Goal: Transaction & Acquisition: Purchase product/service

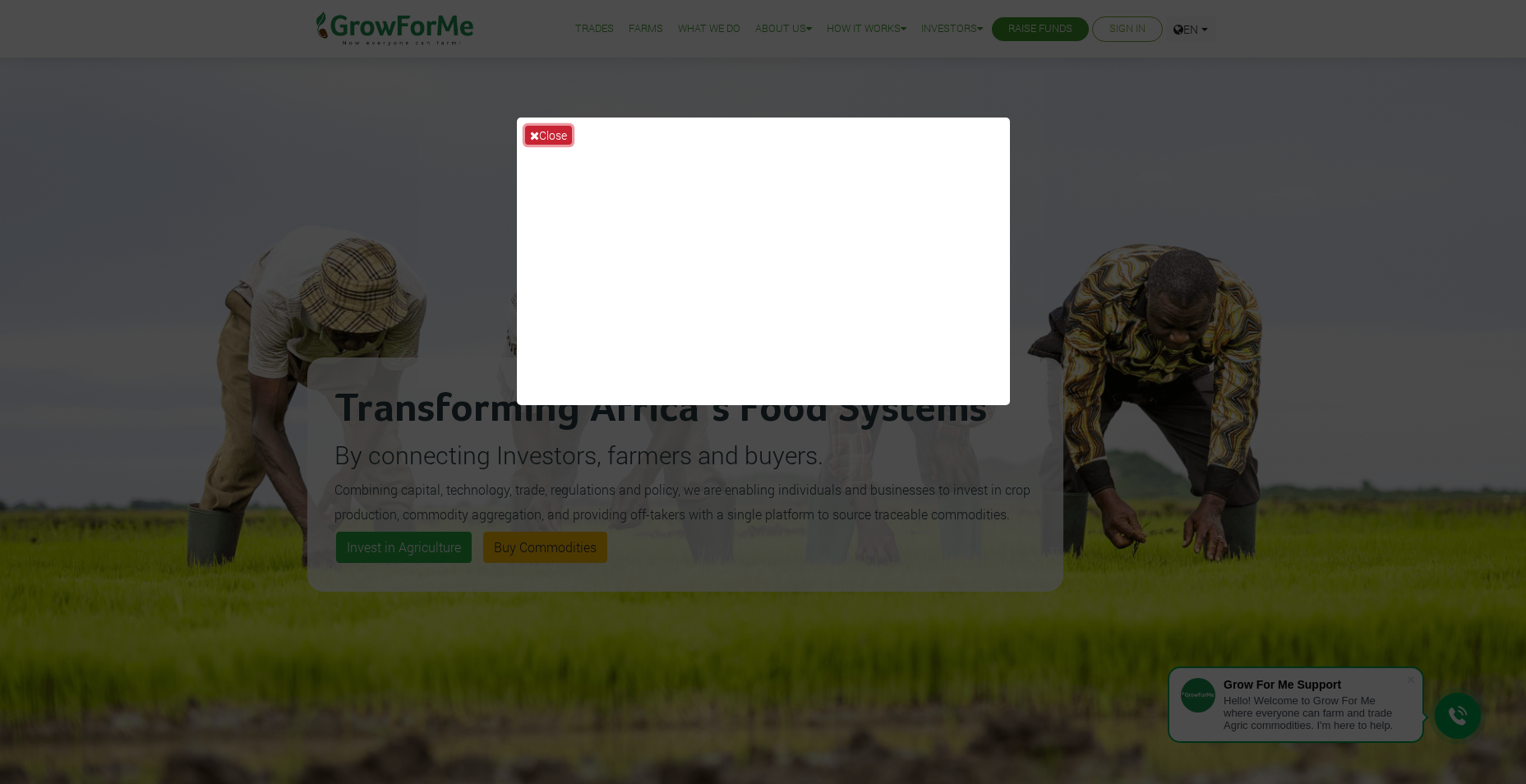
click at [537, 128] on button "Close" at bounding box center [548, 135] width 47 height 18
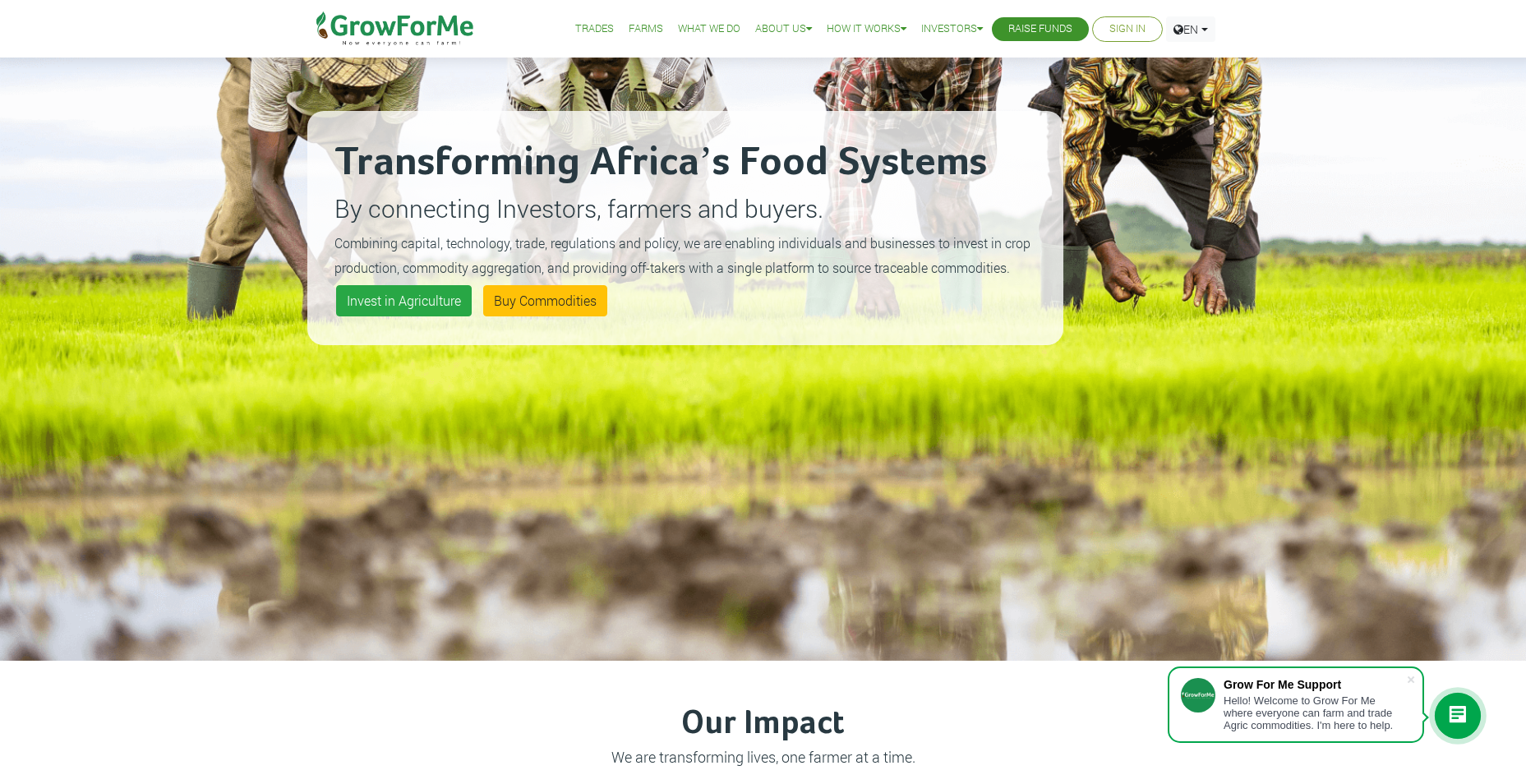
scroll to position [329, 0]
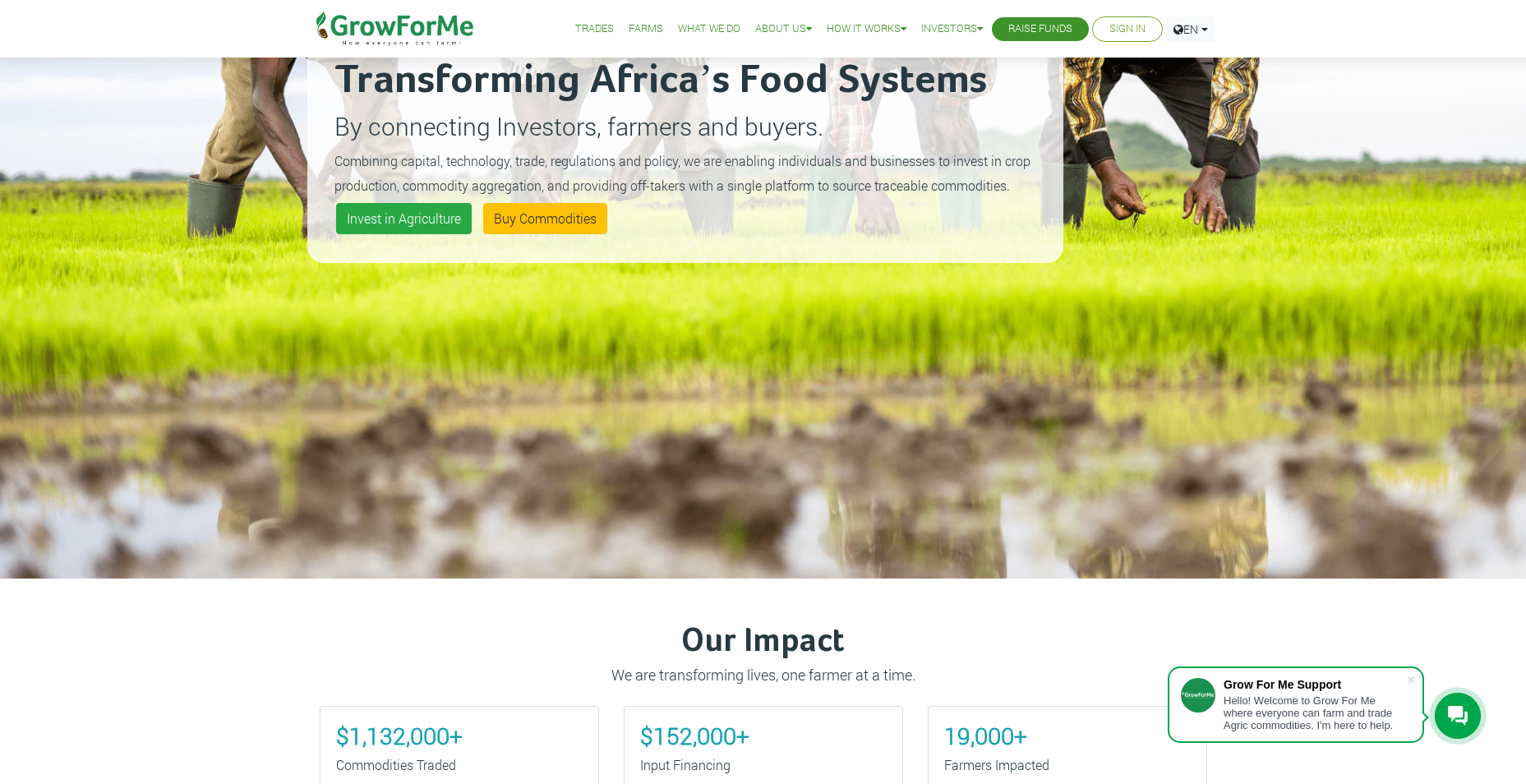
click at [1459, 711] on icon at bounding box center [1458, 715] width 19 height 19
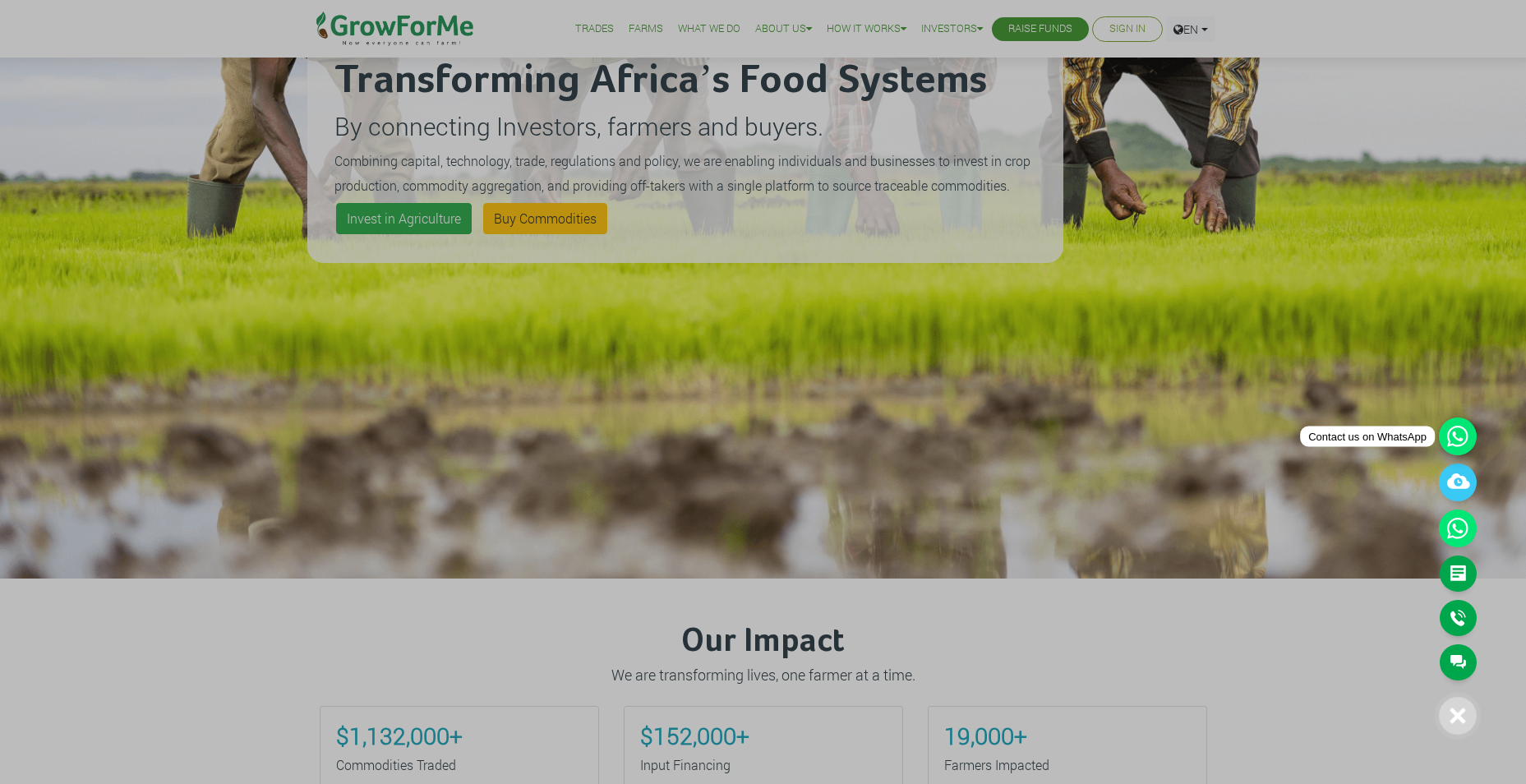
click at [1461, 430] on icon at bounding box center [1457, 436] width 38 height 38
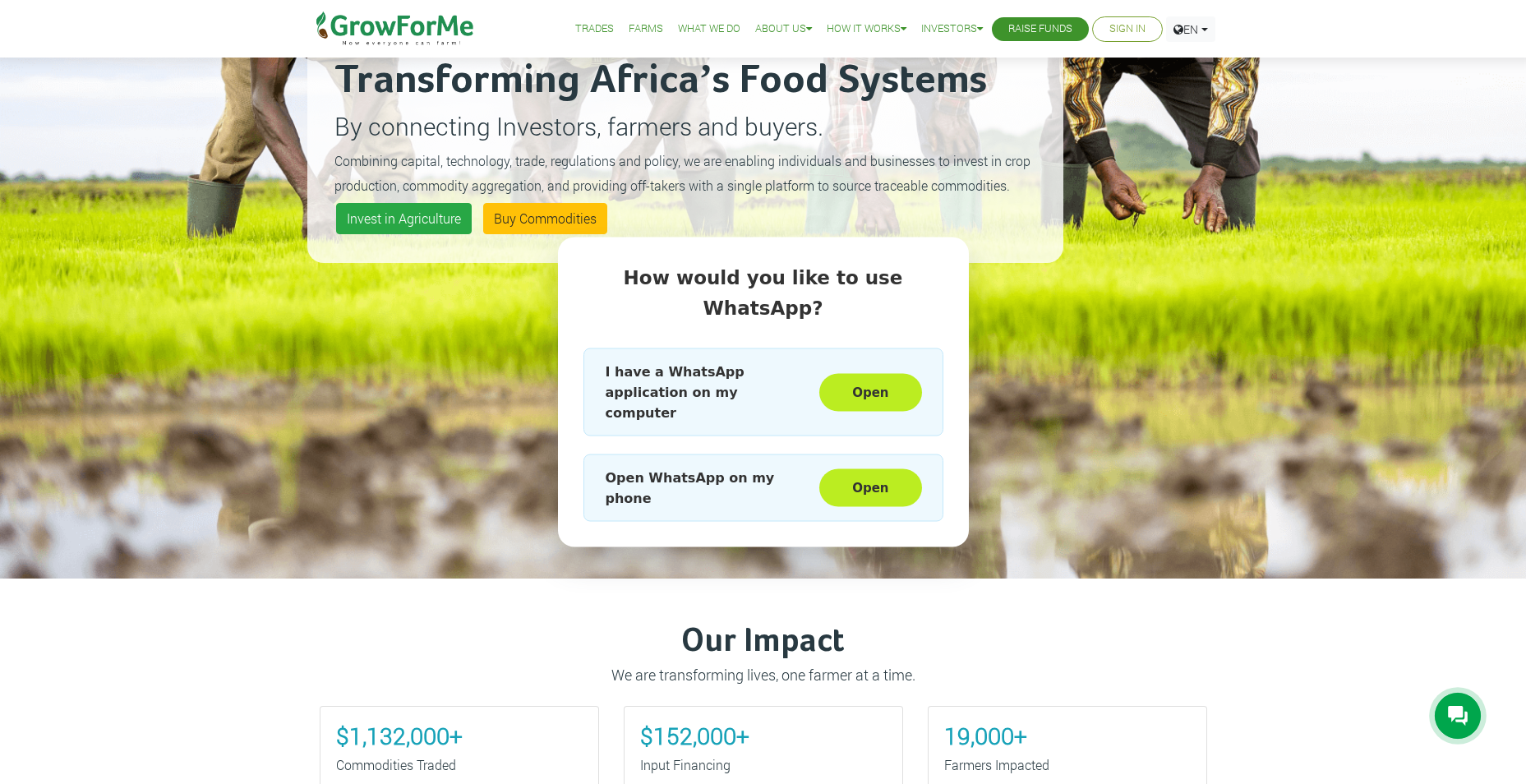
click at [1466, 707] on icon at bounding box center [1458, 715] width 19 height 20
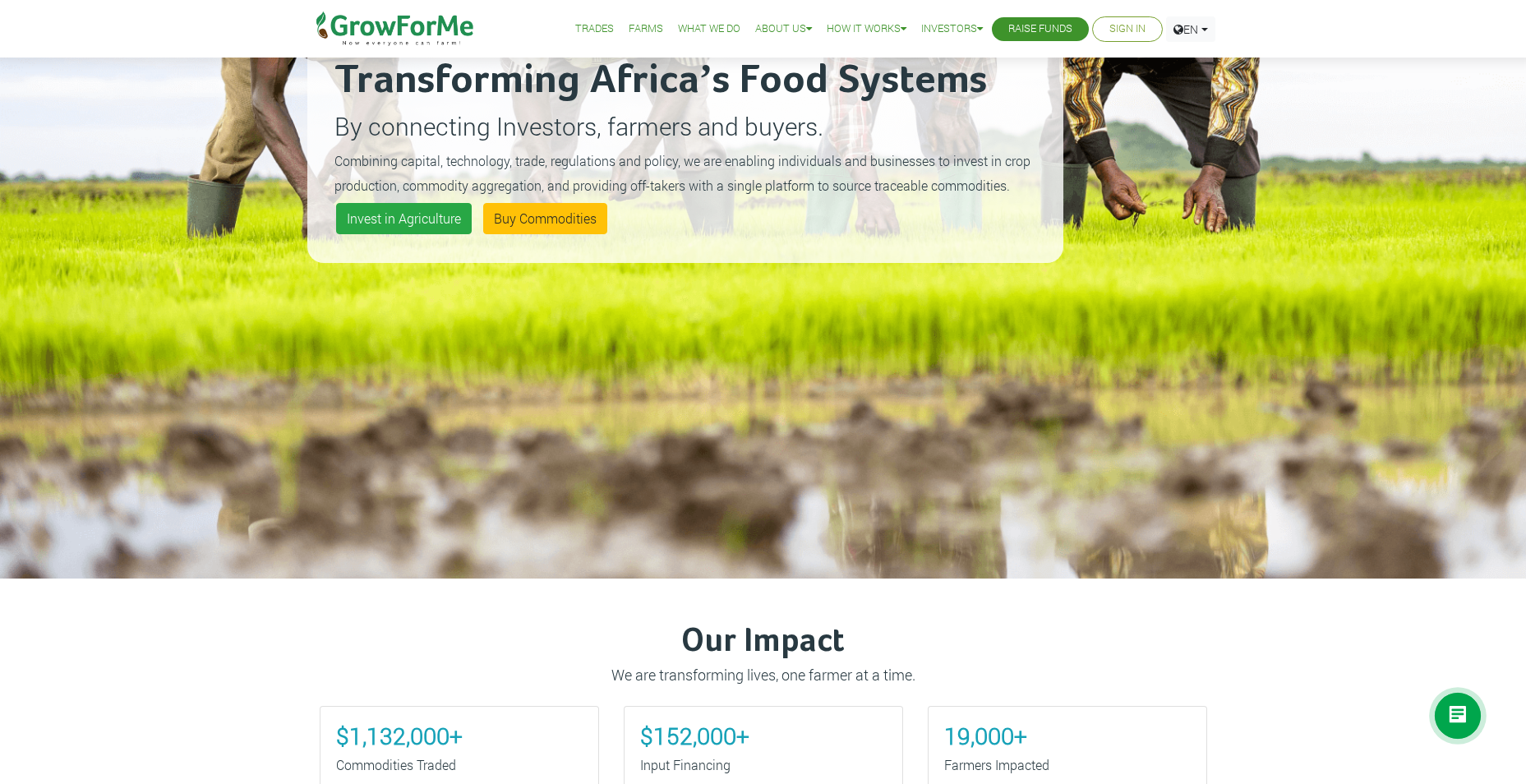
click at [1458, 724] on icon at bounding box center [1458, 715] width 19 height 20
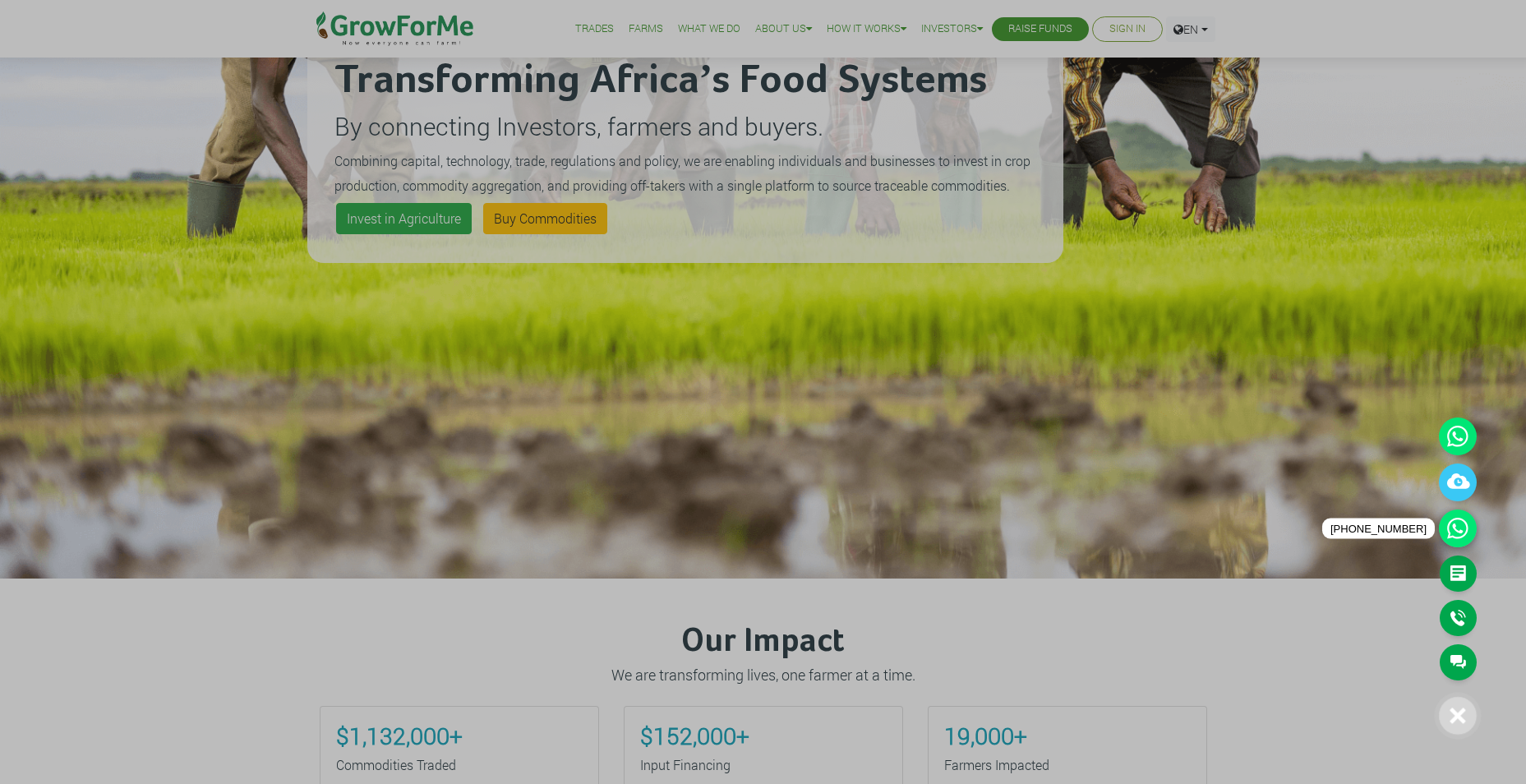
click at [1455, 540] on icon at bounding box center [1457, 528] width 38 height 38
click at [1454, 573] on link "Feedback Form" at bounding box center [1458, 573] width 37 height 36
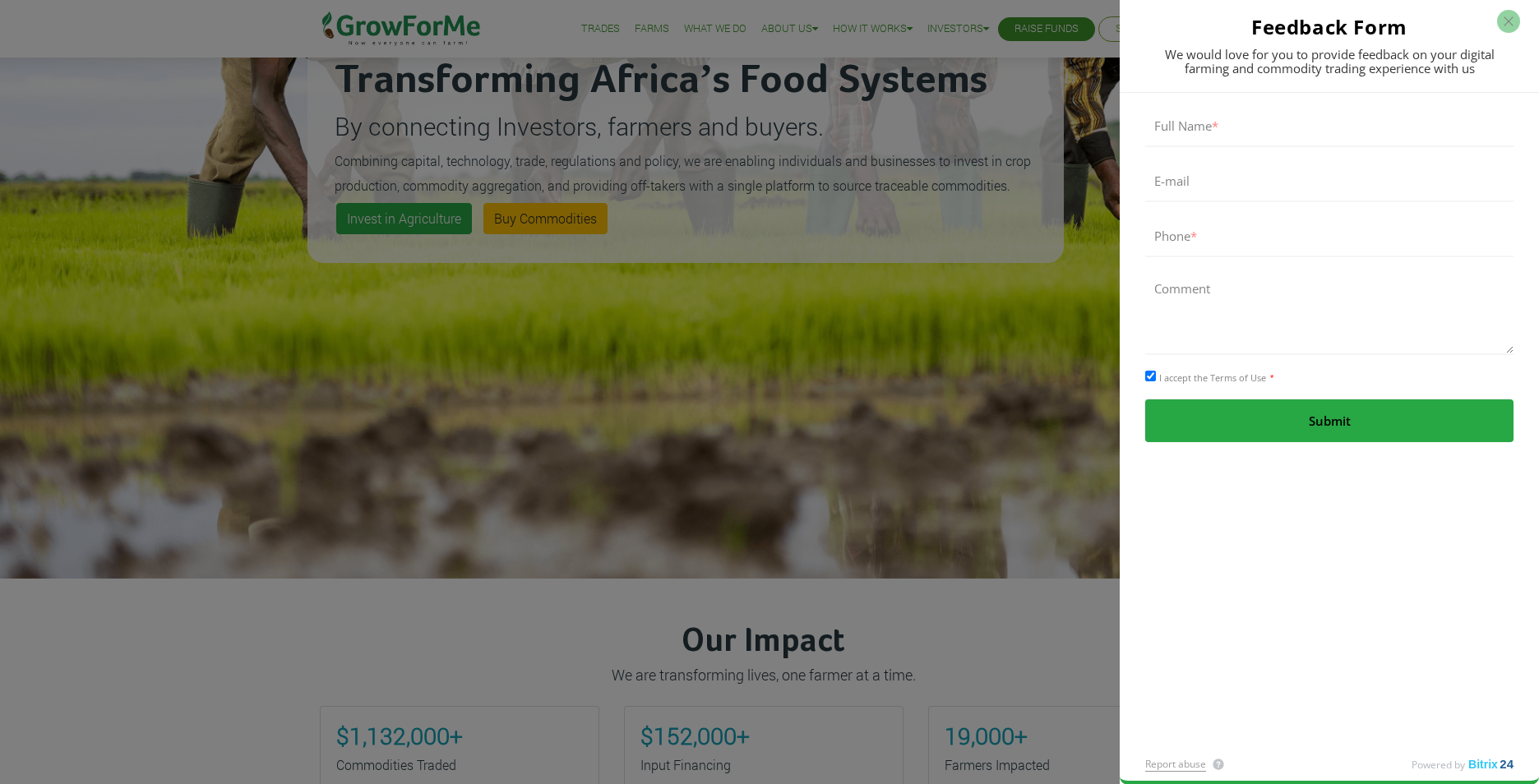
click at [1508, 7] on div "Feedback Form We would love for you to provide feedback on your digital farming…" at bounding box center [1330, 47] width 420 height 92
click at [1508, 11] on button "button" at bounding box center [1509, 21] width 23 height 23
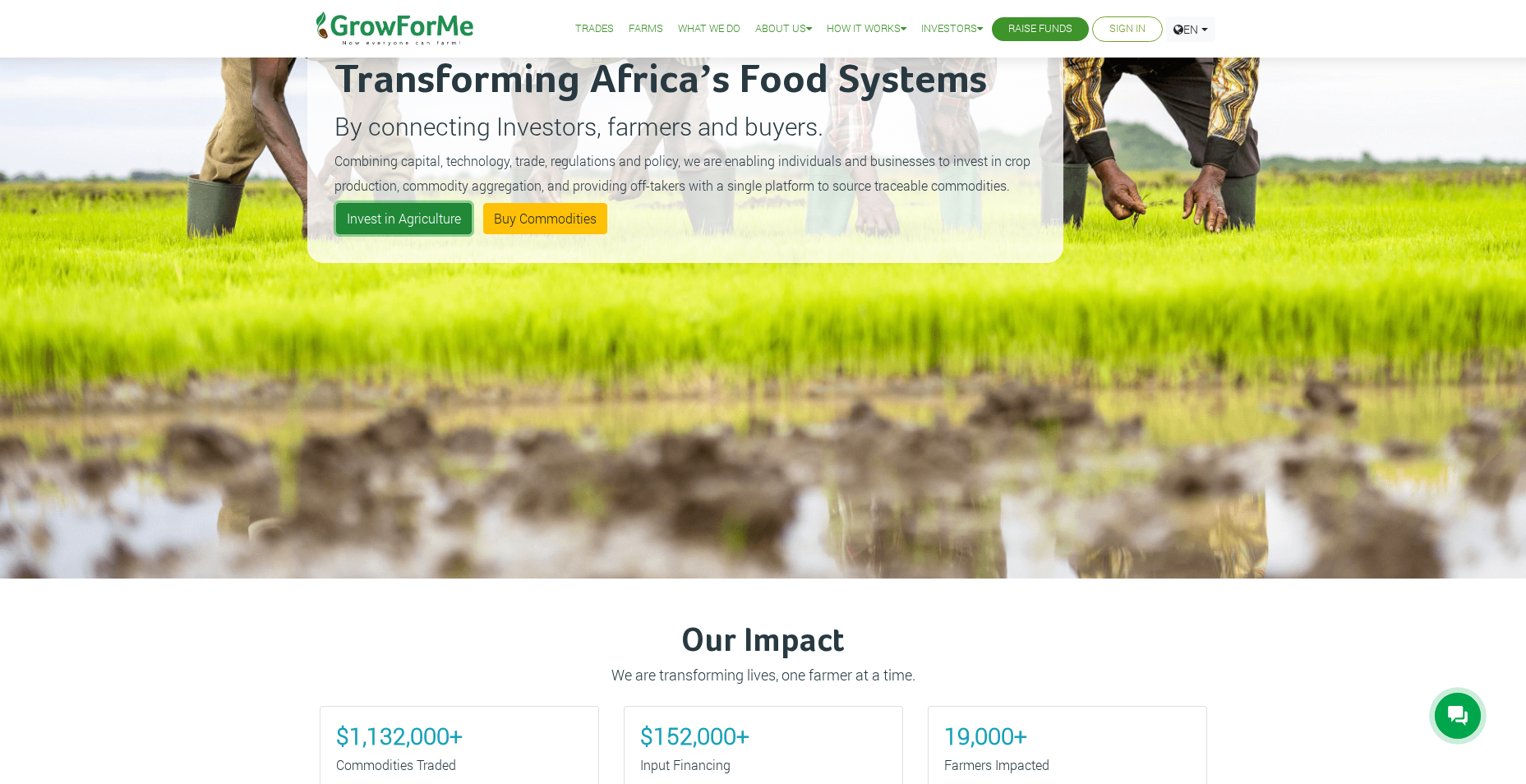
click at [438, 214] on link "Invest in Agriculture" at bounding box center [404, 218] width 136 height 31
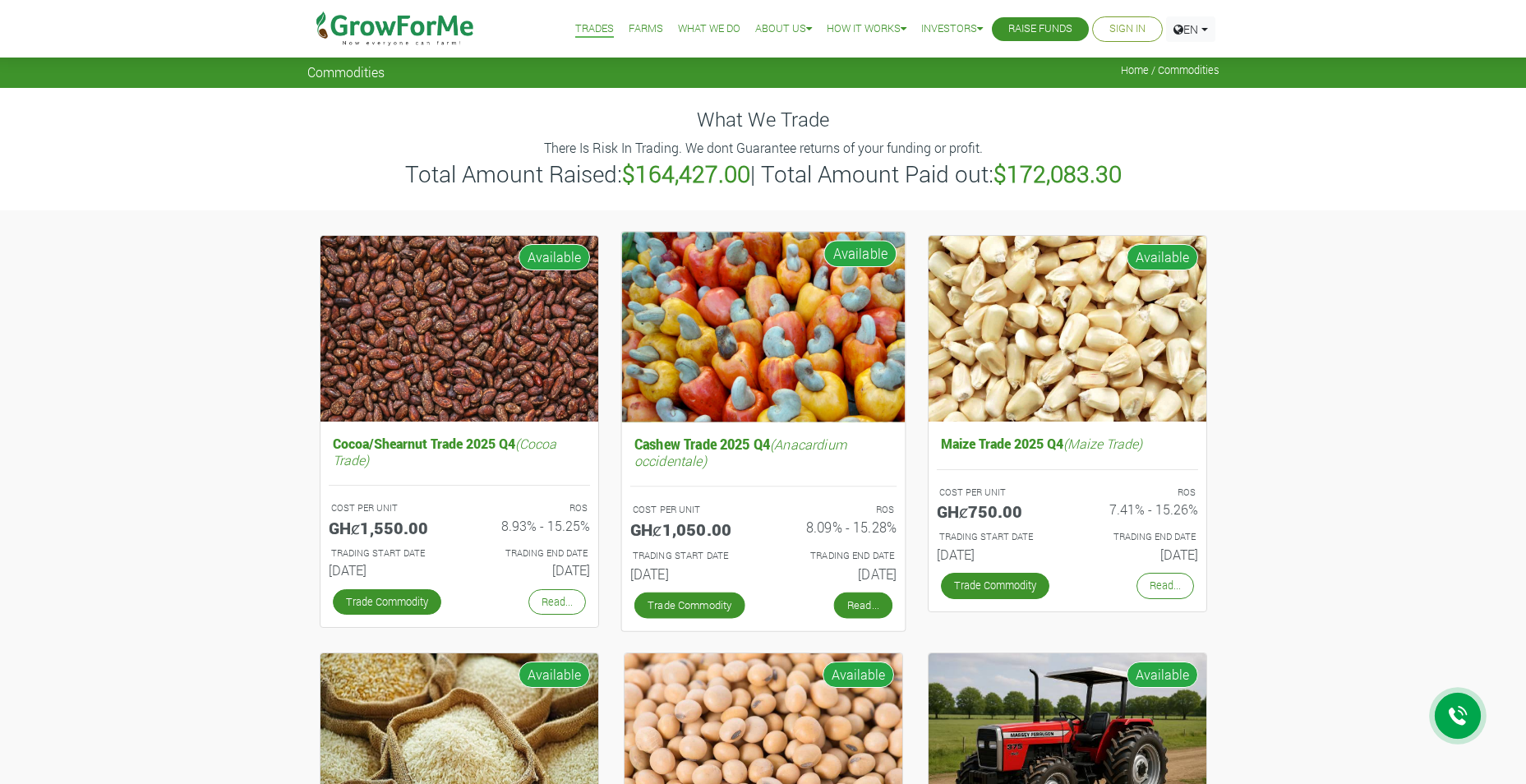
click at [860, 607] on link "Read..." at bounding box center [863, 605] width 58 height 26
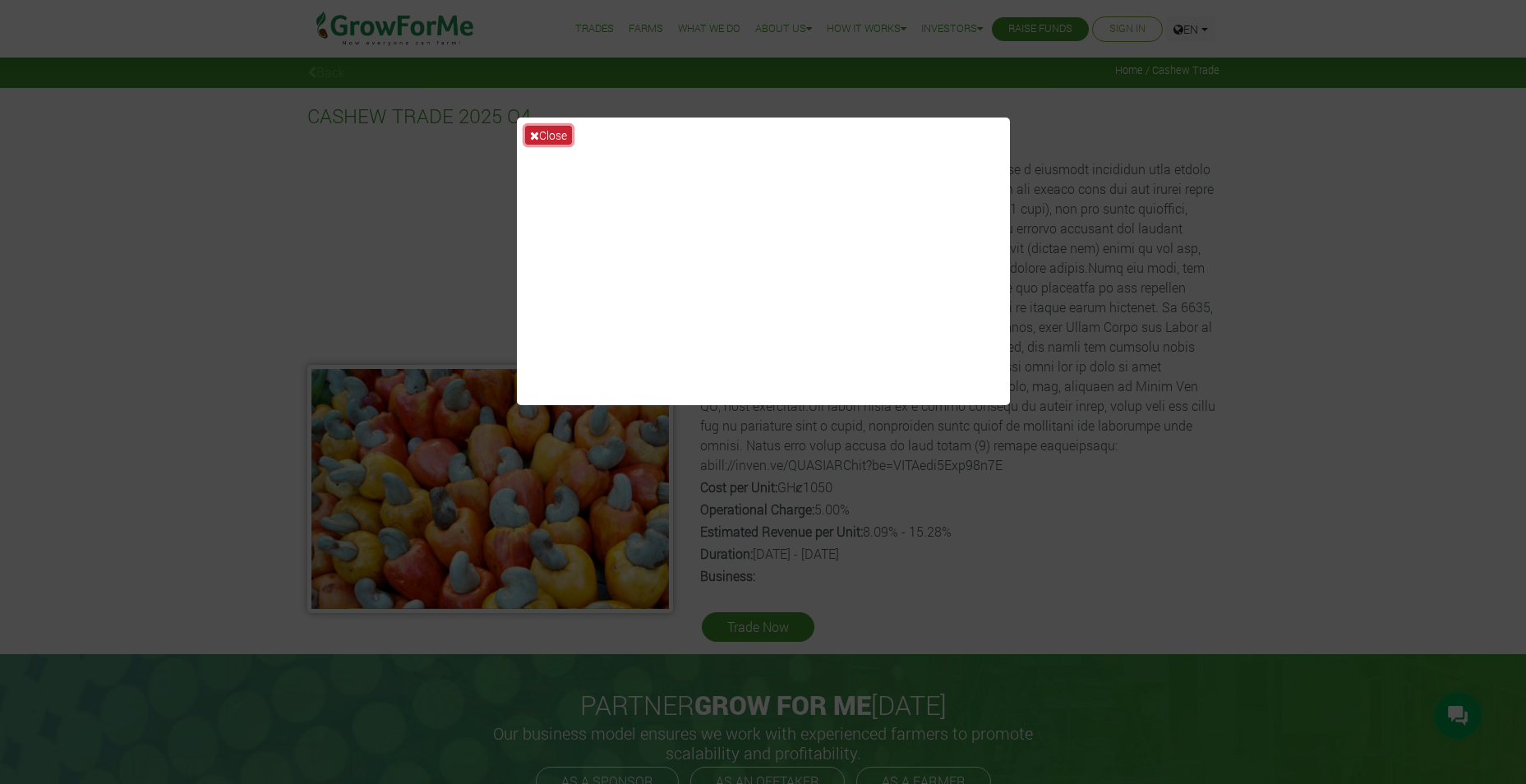
click at [532, 137] on icon at bounding box center [535, 135] width 9 height 11
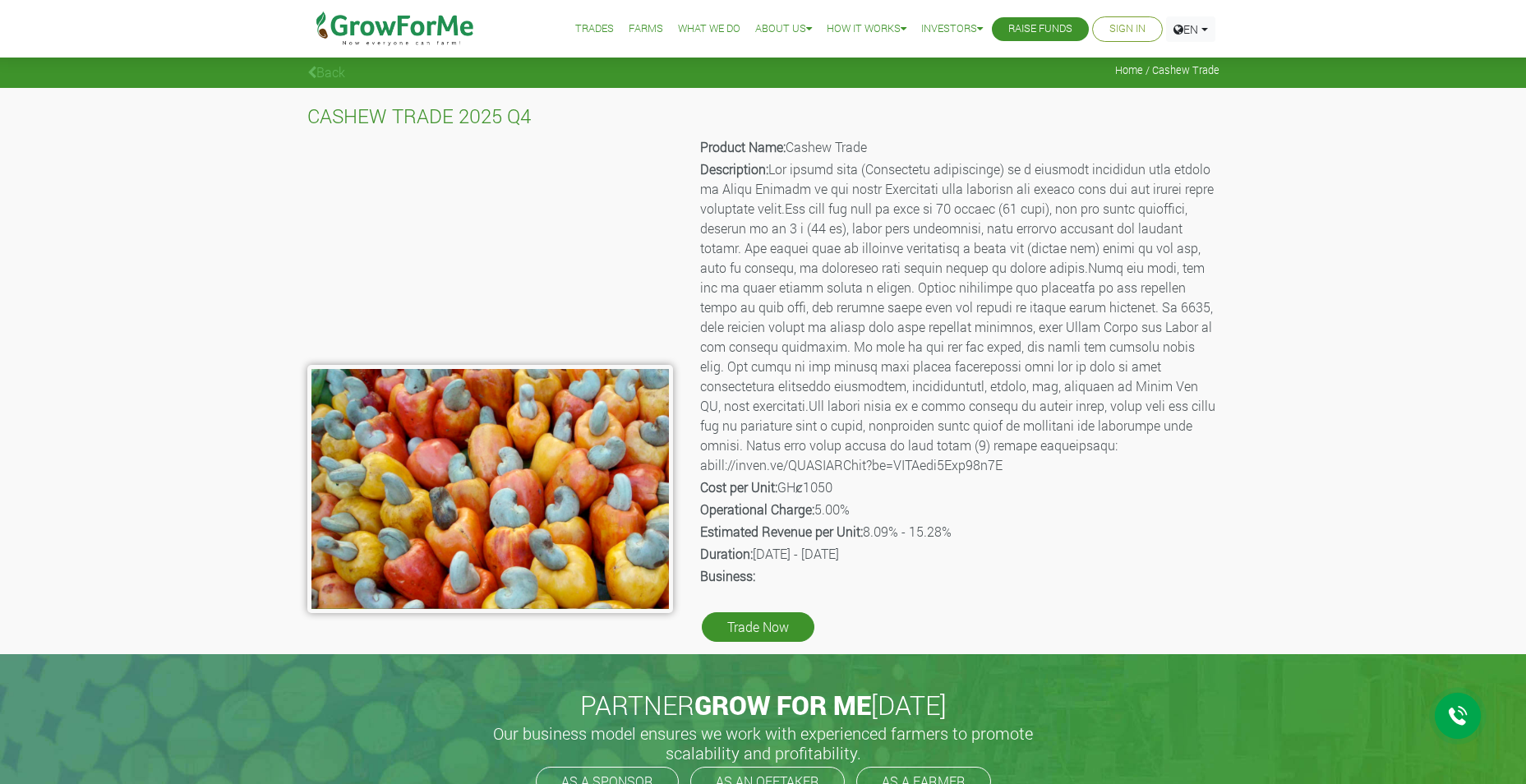
click at [866, 424] on p "Description:" at bounding box center [959, 317] width 517 height 315
click at [800, 428] on p "Description:" at bounding box center [959, 317] width 517 height 315
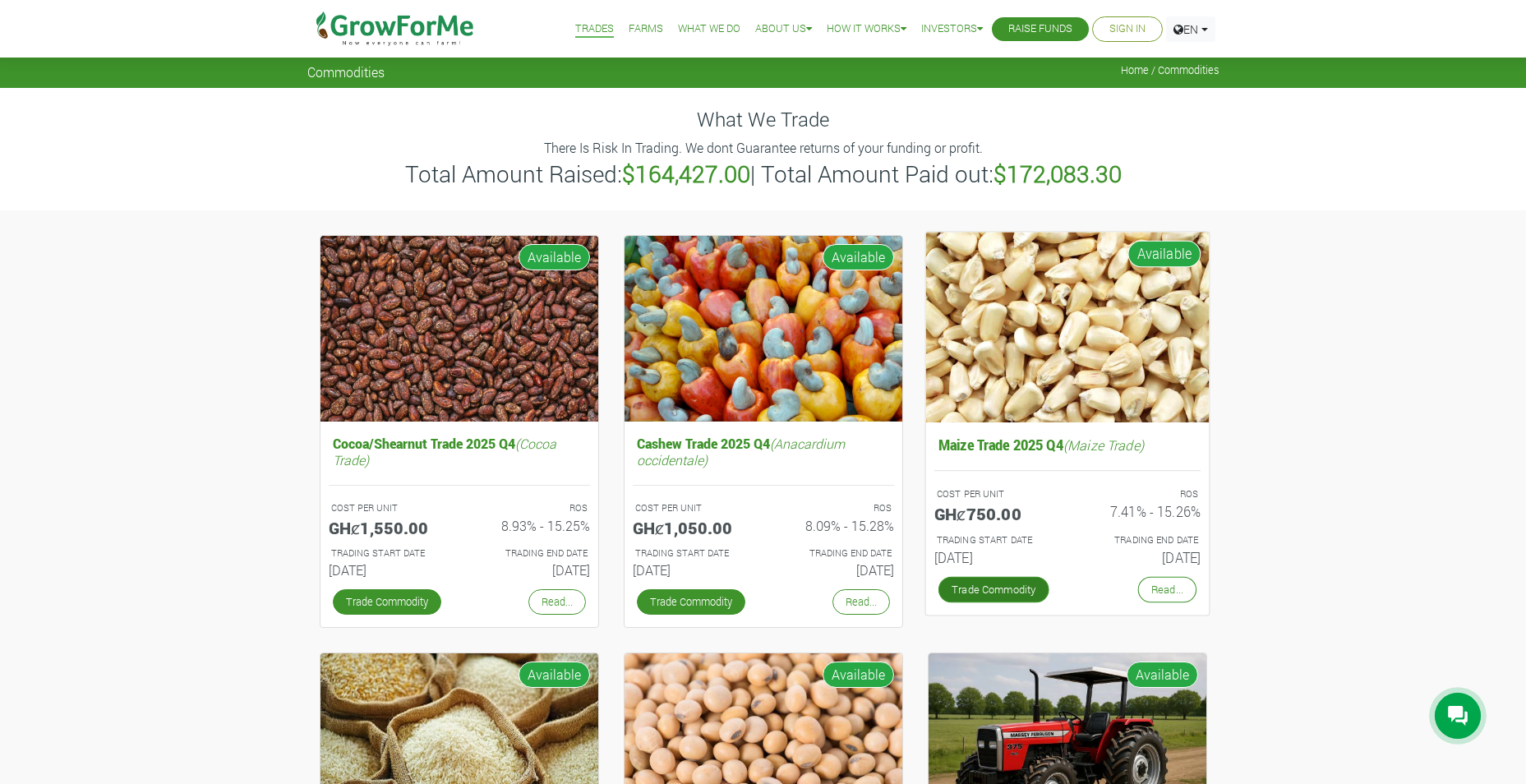
click at [1005, 598] on link "Trade Commodity" at bounding box center [993, 589] width 111 height 26
click at [1168, 585] on link "Read..." at bounding box center [1167, 589] width 58 height 26
